Goal: Information Seeking & Learning: Compare options

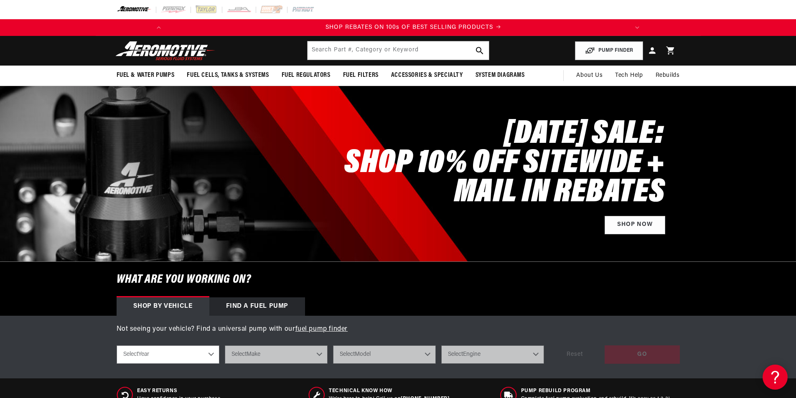
scroll to position [0, 474]
click at [343, 51] on input "text" at bounding box center [398, 50] width 181 height 18
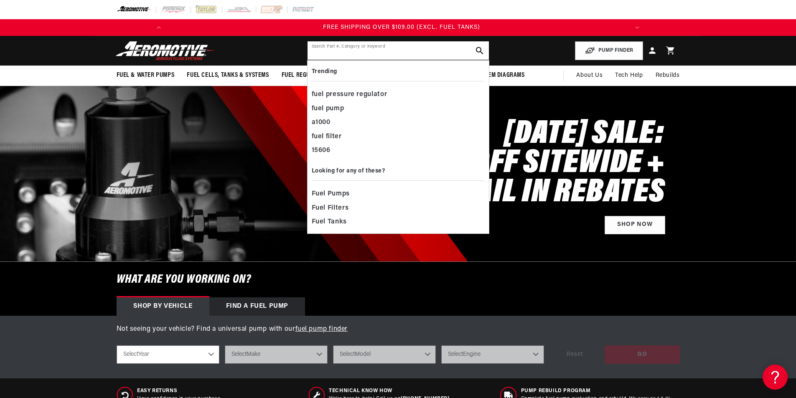
scroll to position [0, 948]
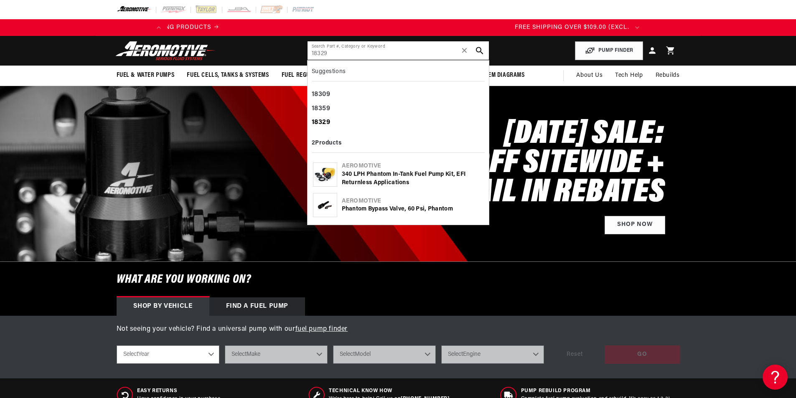
type input "18329"
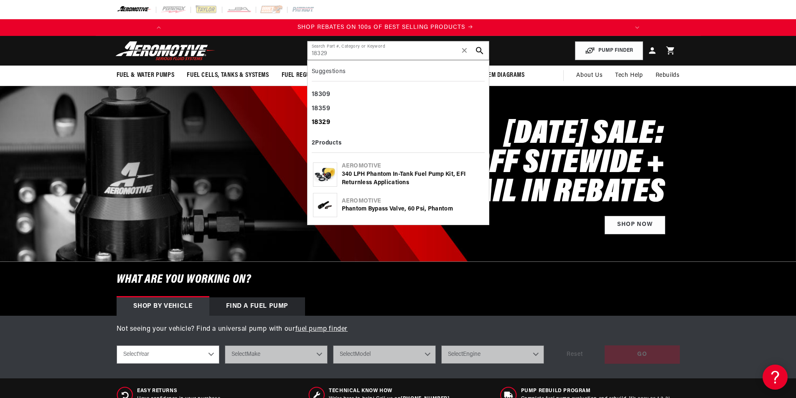
click at [324, 122] on b "18329" at bounding box center [321, 122] width 19 height 7
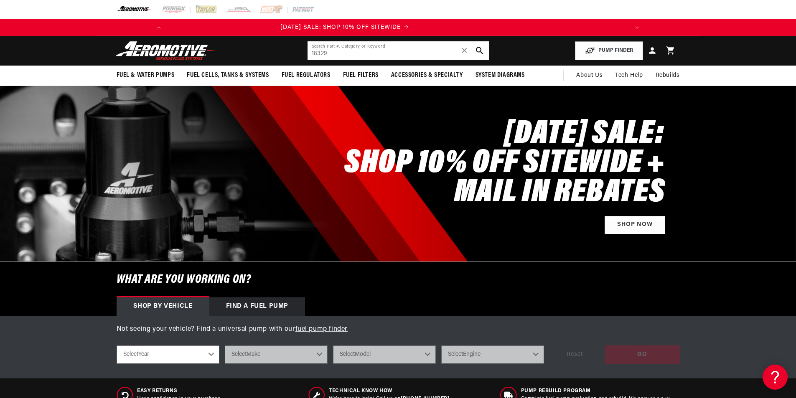
scroll to position [0, 0]
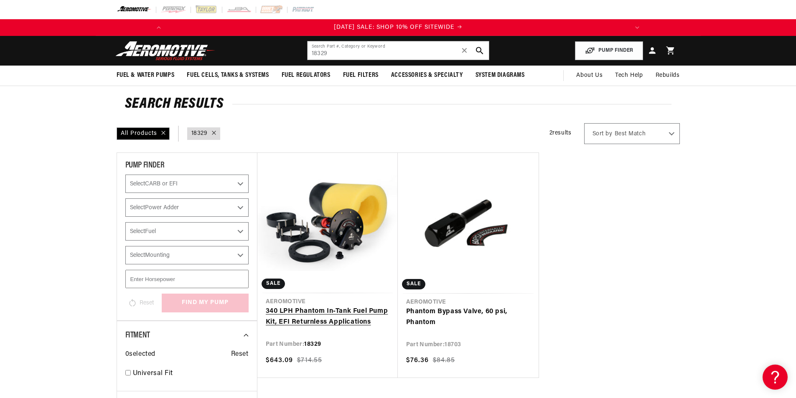
click at [292, 315] on link "340 LPH Phantom In-Tank Fuel Pump Kit, EFI Returnless Applications" at bounding box center [328, 316] width 124 height 21
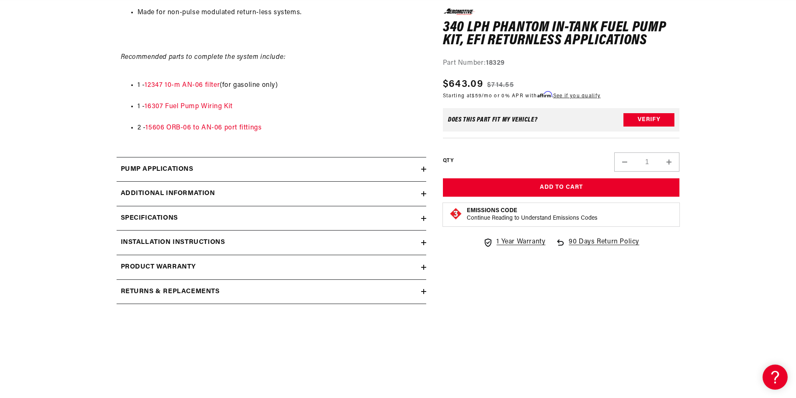
scroll to position [710, 0]
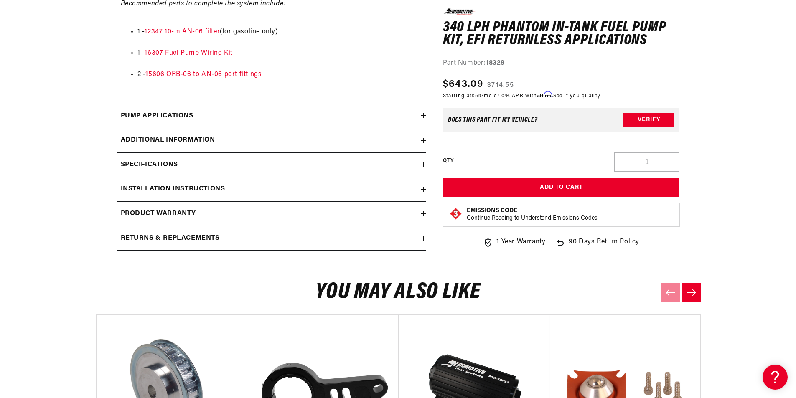
click at [424, 164] on icon at bounding box center [424, 165] width 0 height 5
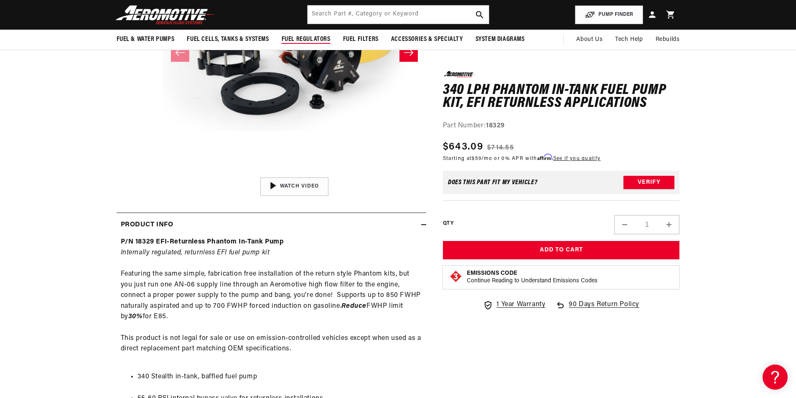
scroll to position [125, 0]
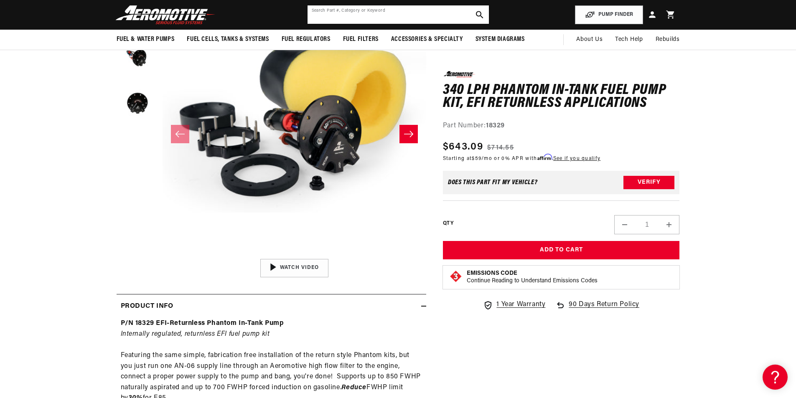
click at [338, 15] on input "text" at bounding box center [398, 14] width 181 height 18
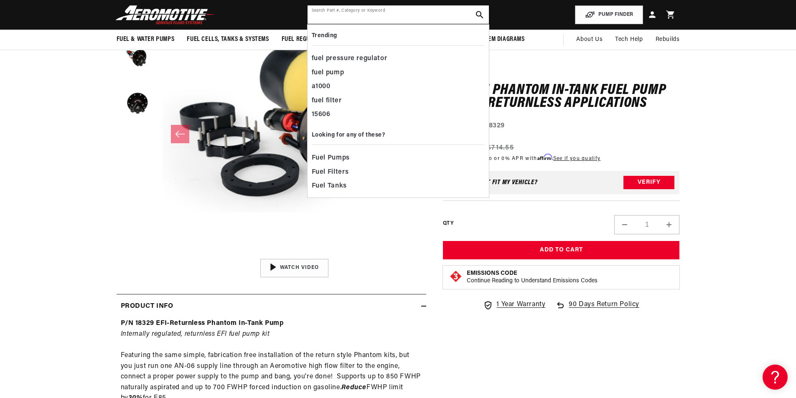
scroll to position [0, 0]
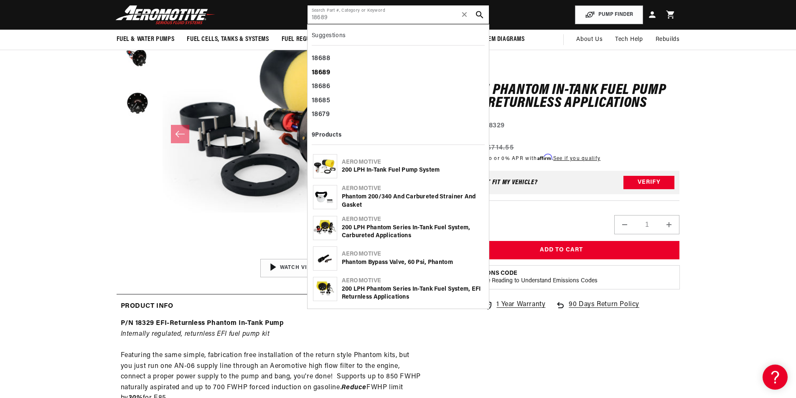
type input "18689"
click at [334, 73] on div "18689" at bounding box center [398, 73] width 173 height 14
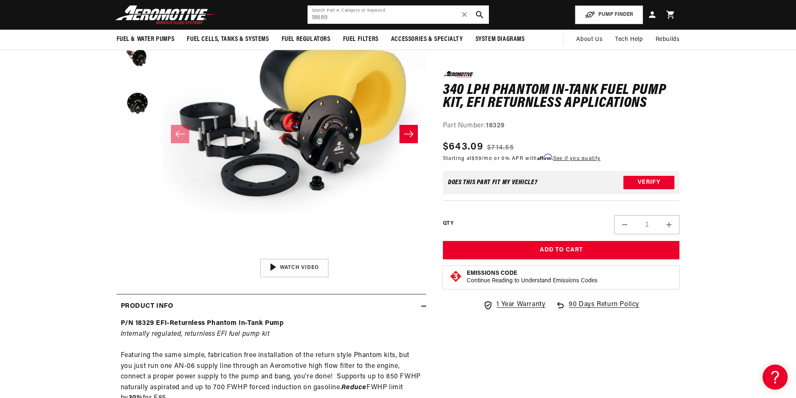
scroll to position [0, 474]
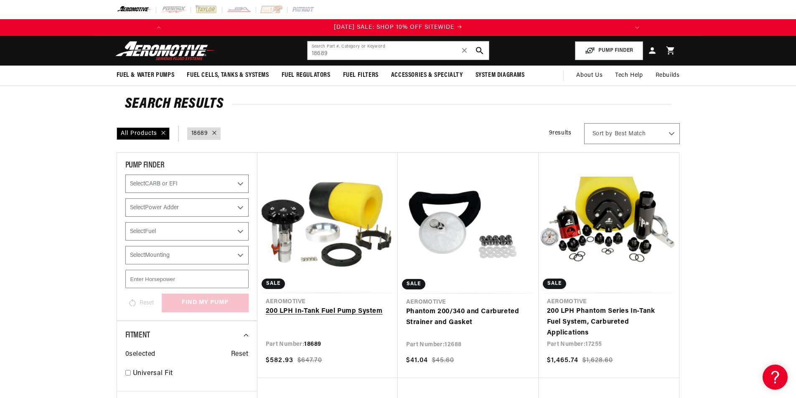
click at [306, 308] on link "200 LPH In-Tank Fuel Pump System" at bounding box center [328, 311] width 124 height 11
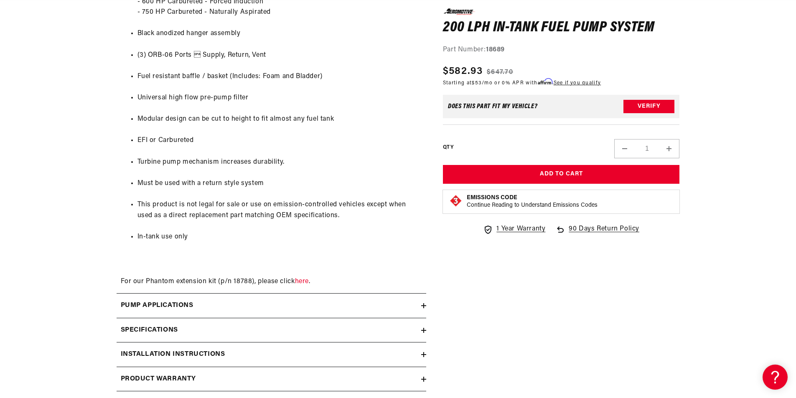
scroll to position [836, 0]
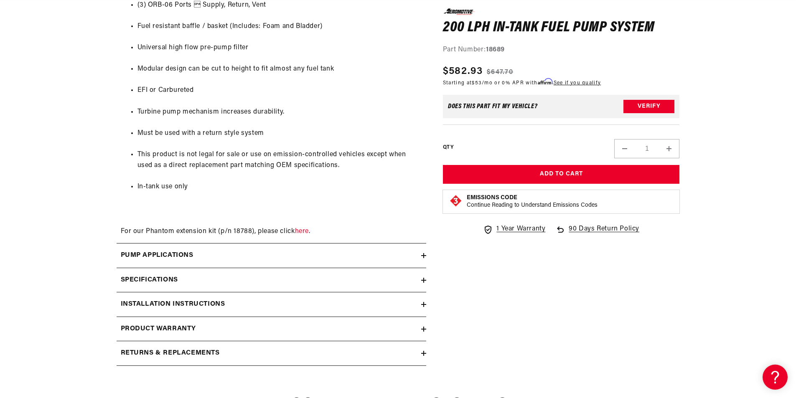
click at [425, 282] on icon at bounding box center [423, 280] width 5 height 5
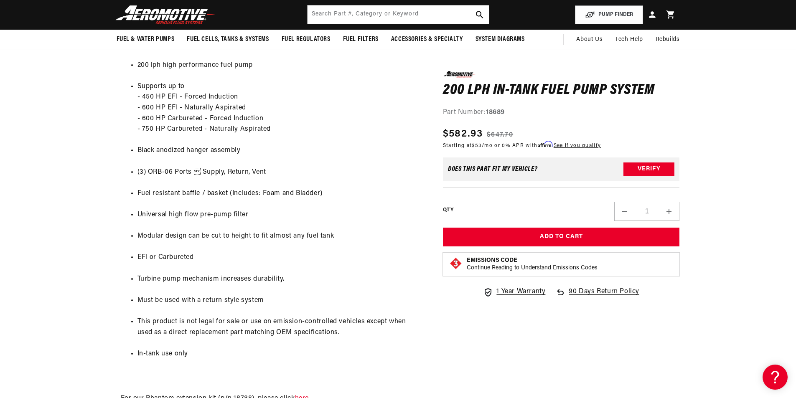
scroll to position [0, 474]
click at [399, 16] on input "text" at bounding box center [398, 14] width 181 height 18
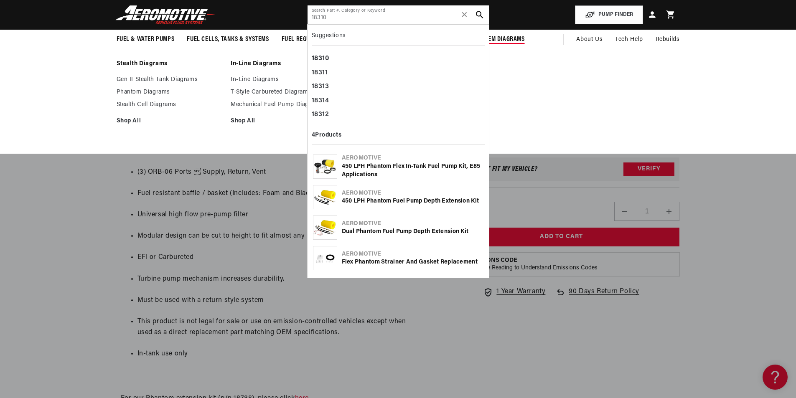
scroll to position [0, 948]
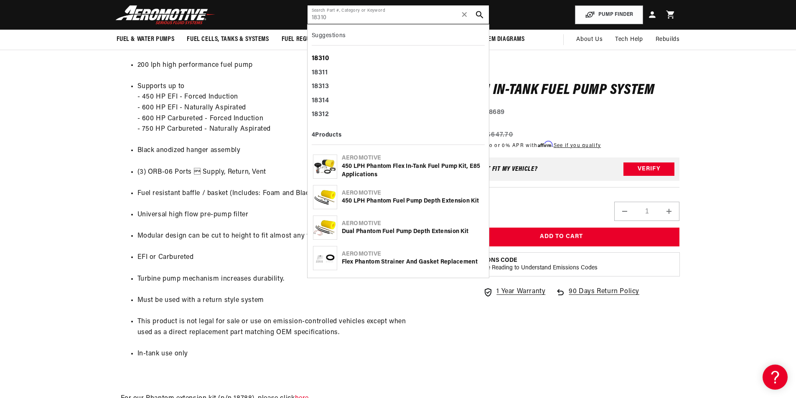
type input "18310"
click at [320, 58] on b "18310" at bounding box center [321, 58] width 18 height 7
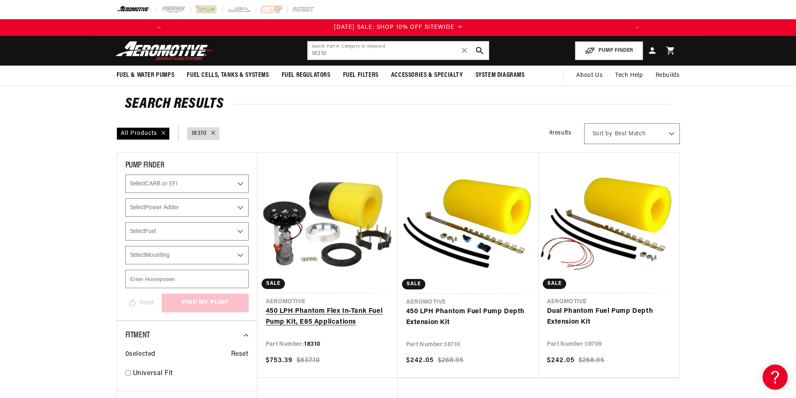
click at [304, 316] on link "450 LPH Phantom Flex In-Tank Fuel Pump Kit, E85 Applications" at bounding box center [328, 316] width 124 height 21
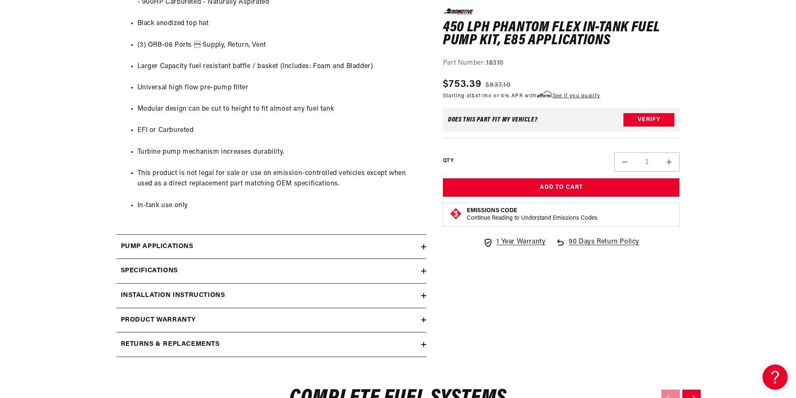
scroll to position [1128, 0]
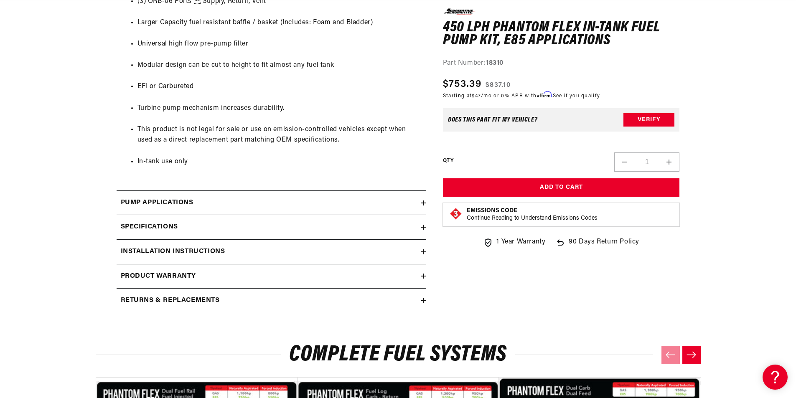
click at [424, 227] on icon at bounding box center [424, 227] width 0 height 5
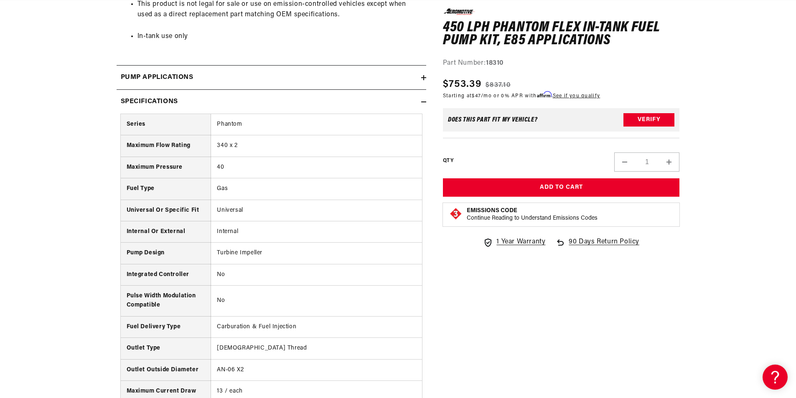
scroll to position [0, 0]
